Goal: Information Seeking & Learning: Learn about a topic

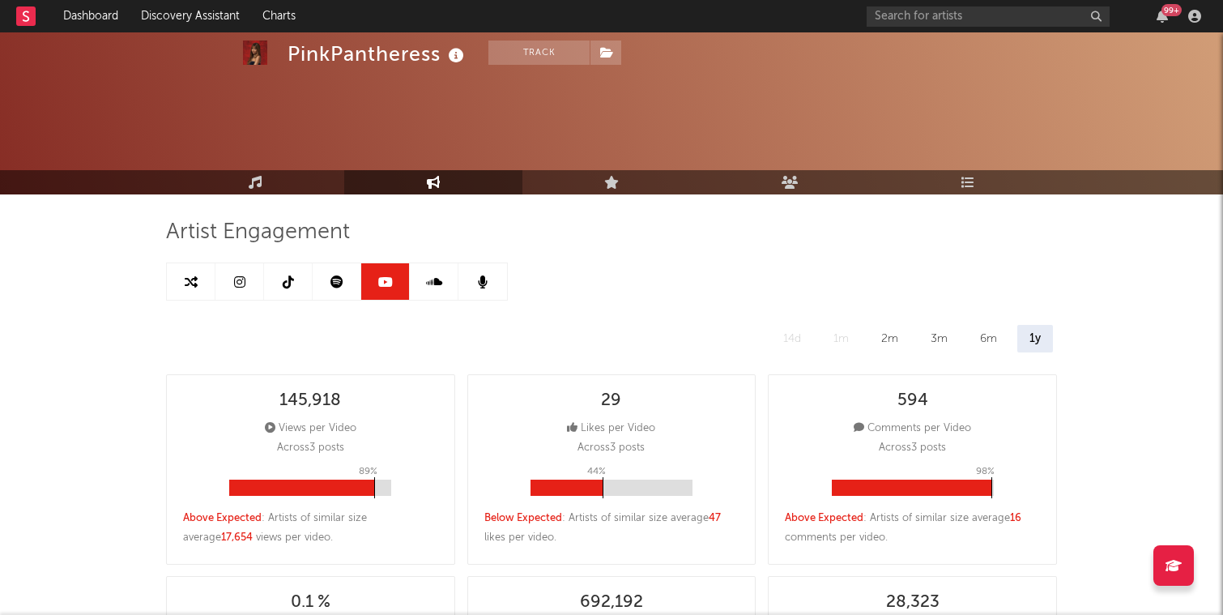
select select "6m"
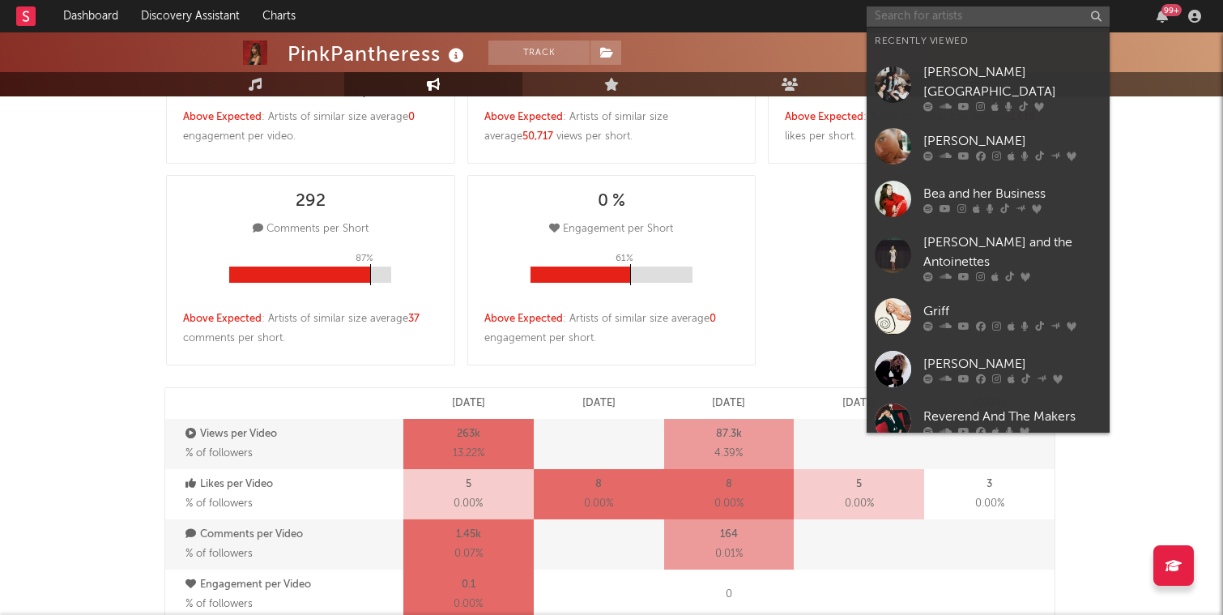
click at [924, 16] on input "text" at bounding box center [988, 16] width 243 height 20
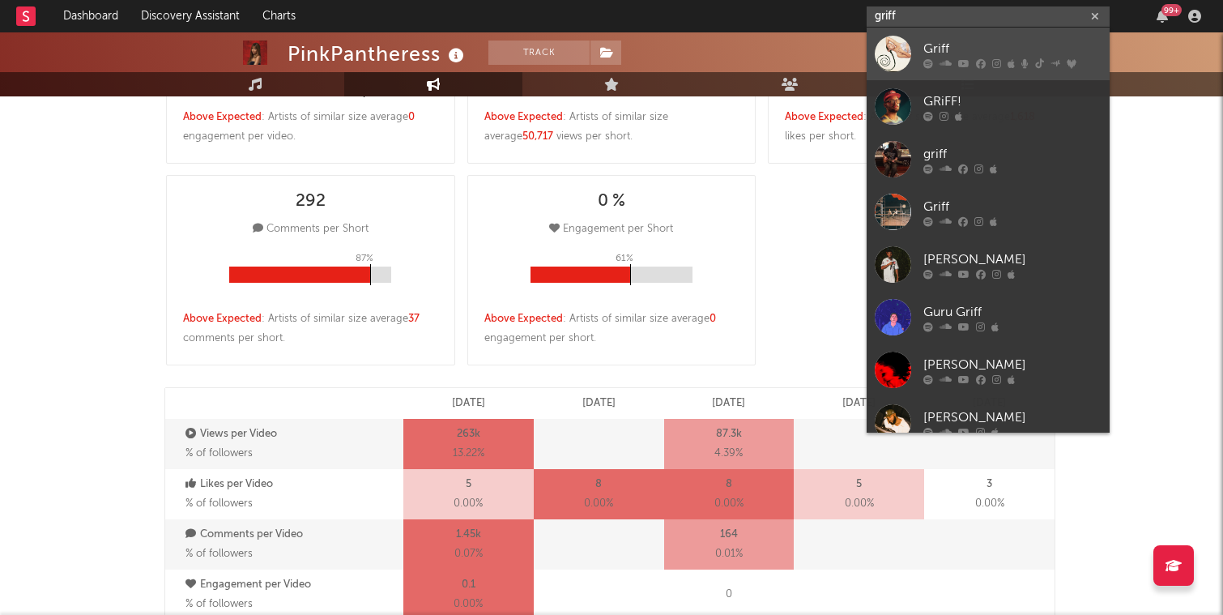
type input "griff"
click at [935, 58] on div at bounding box center [1012, 63] width 178 height 10
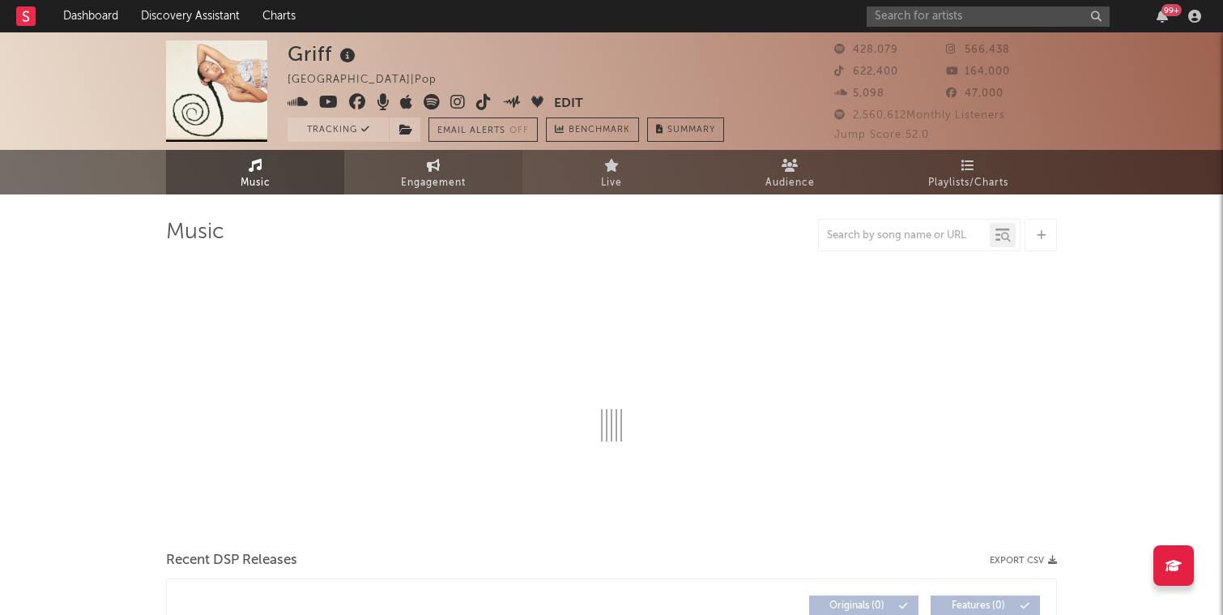
click at [421, 185] on span "Engagement" at bounding box center [433, 182] width 65 height 19
select select "1w"
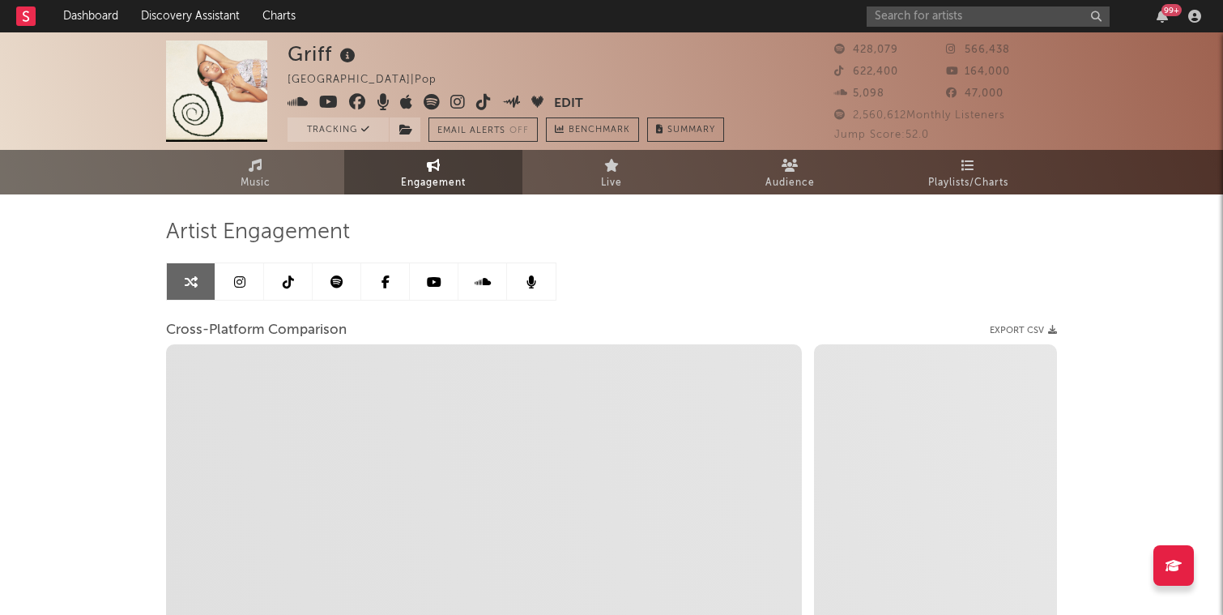
click at [236, 280] on icon at bounding box center [239, 281] width 11 height 13
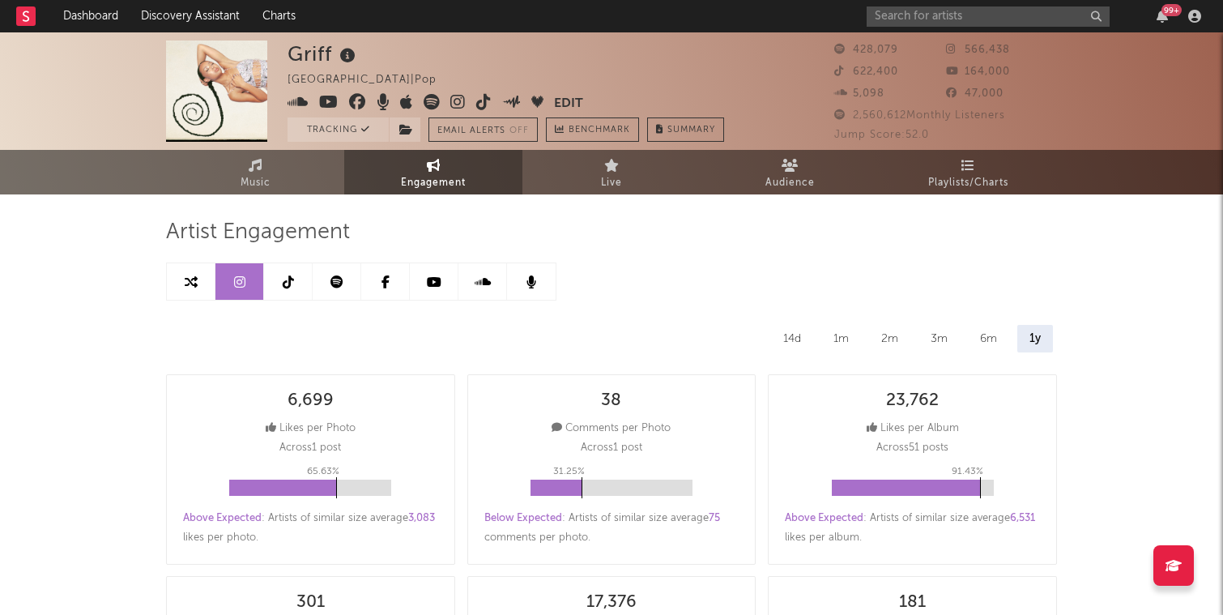
select select "6m"
click at [346, 286] on link at bounding box center [337, 281] width 49 height 36
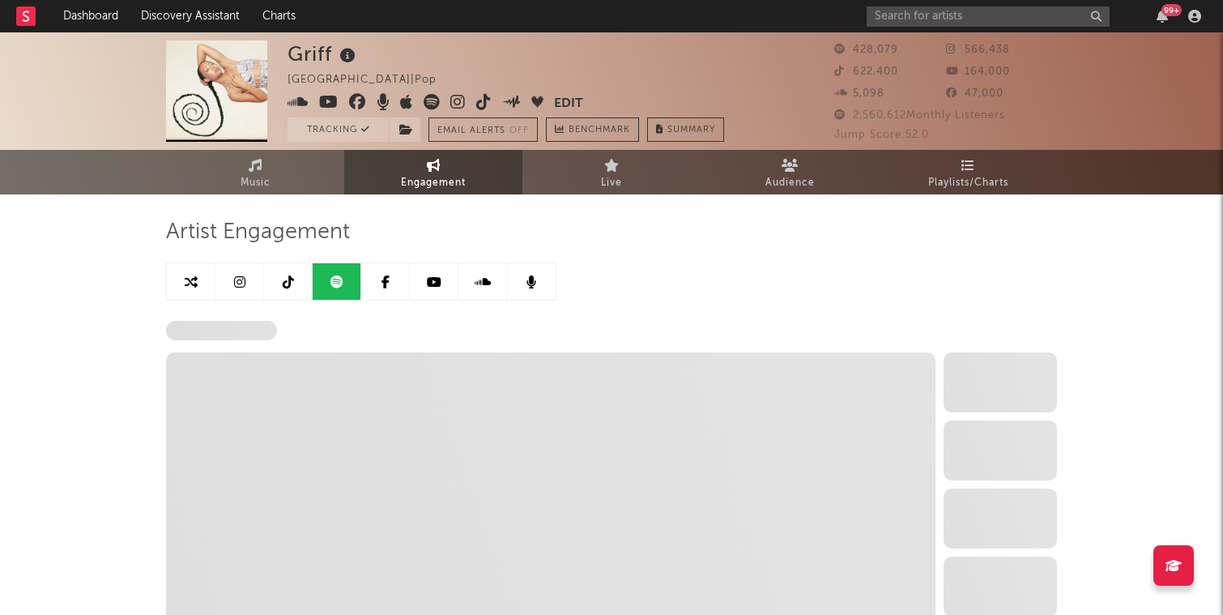
select select "6m"
select select "1w"
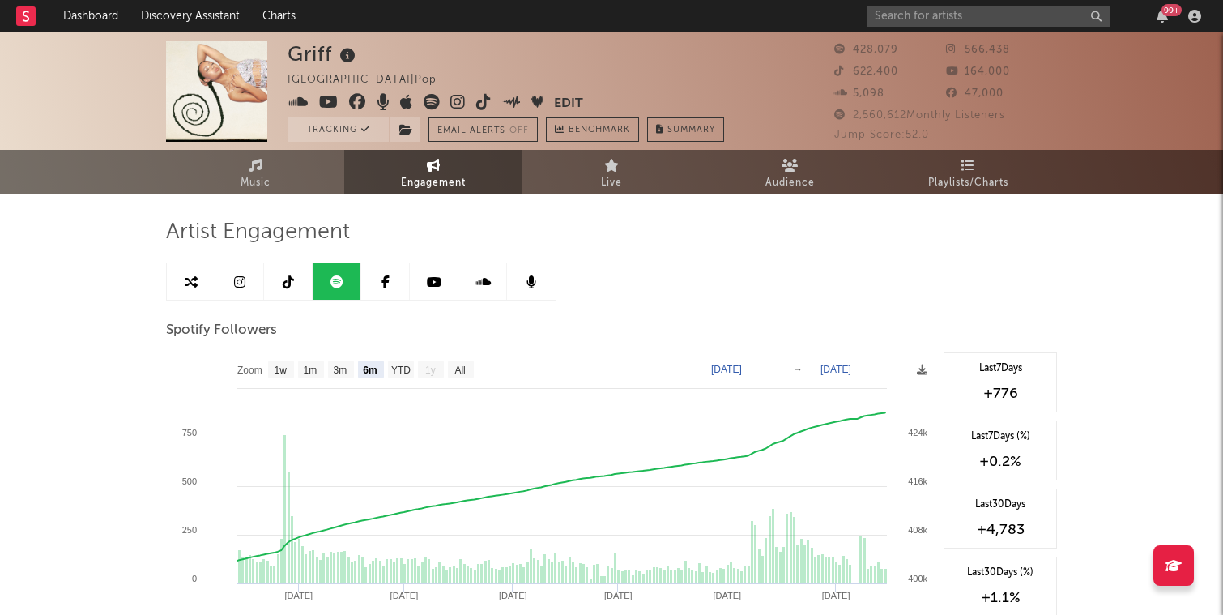
click at [428, 280] on icon at bounding box center [434, 281] width 15 height 13
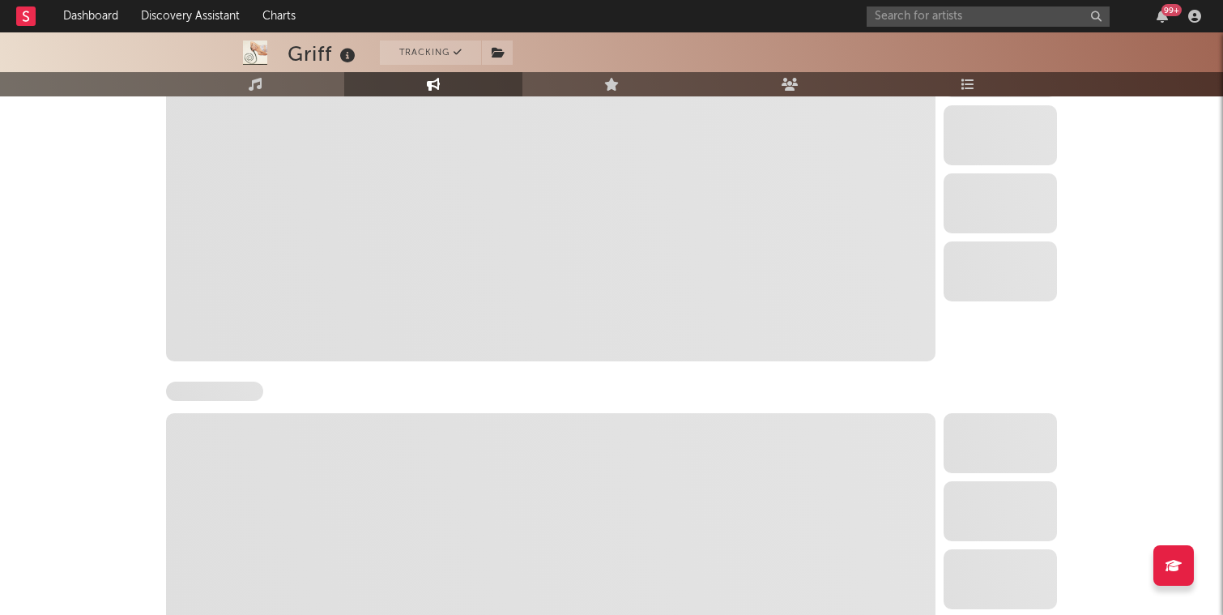
select select "6m"
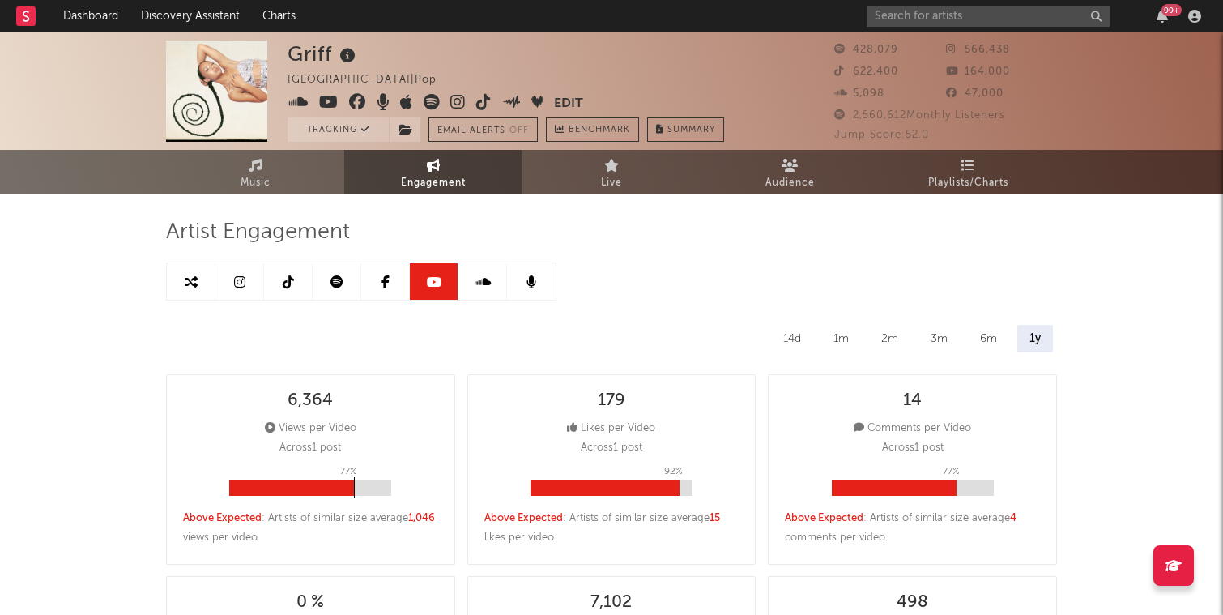
click at [393, 280] on link at bounding box center [385, 281] width 49 height 36
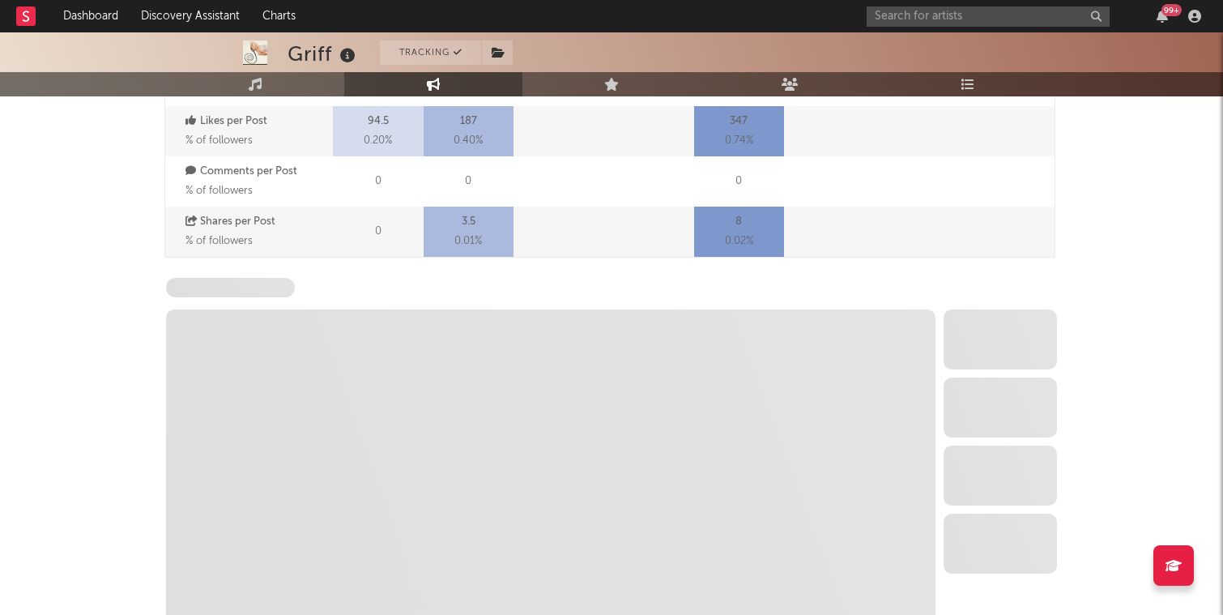
scroll to position [639, 0]
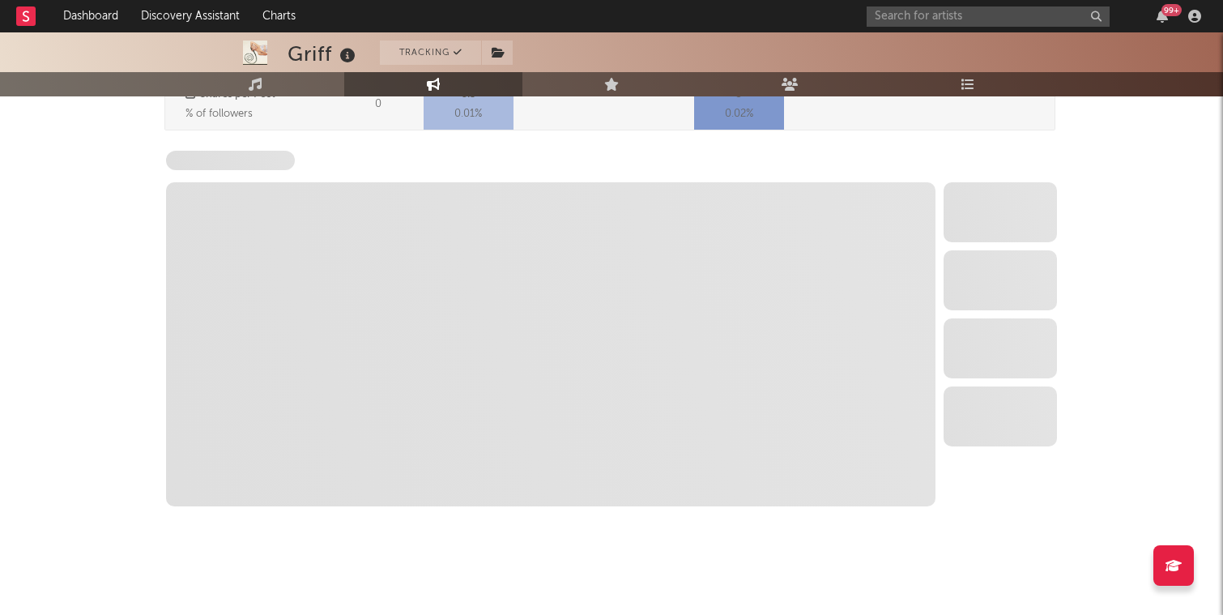
select select "6m"
